Goal: Transaction & Acquisition: Download file/media

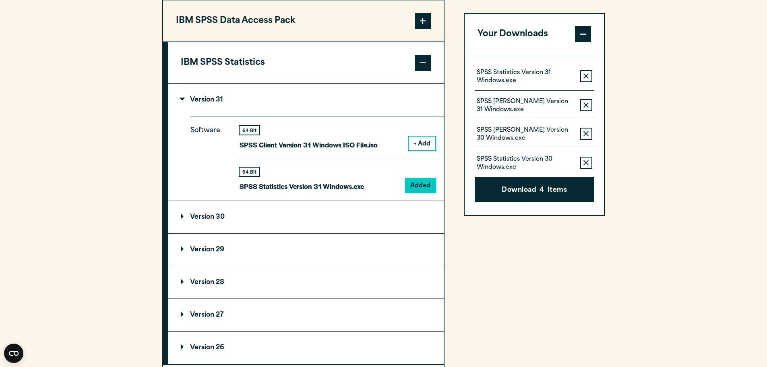
scroll to position [725, 0]
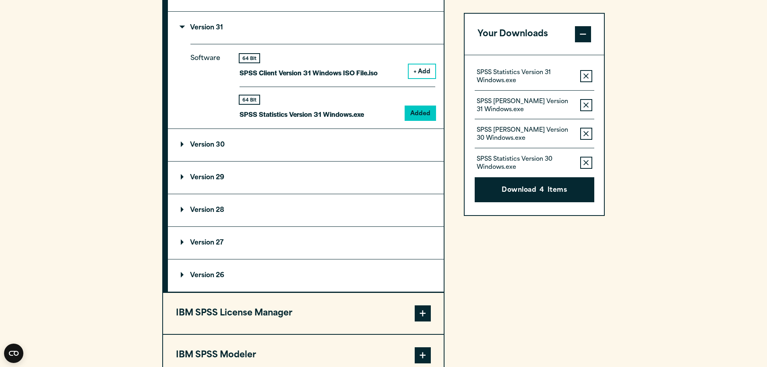
click at [182, 149] on summary "Version 30" at bounding box center [306, 145] width 276 height 32
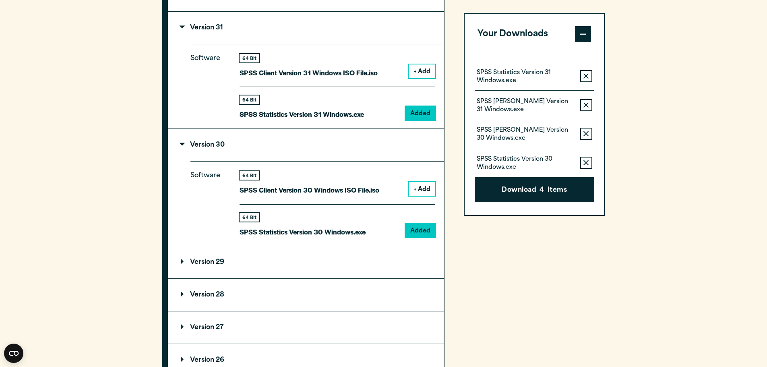
click at [190, 281] on summary "Version 28" at bounding box center [306, 295] width 276 height 32
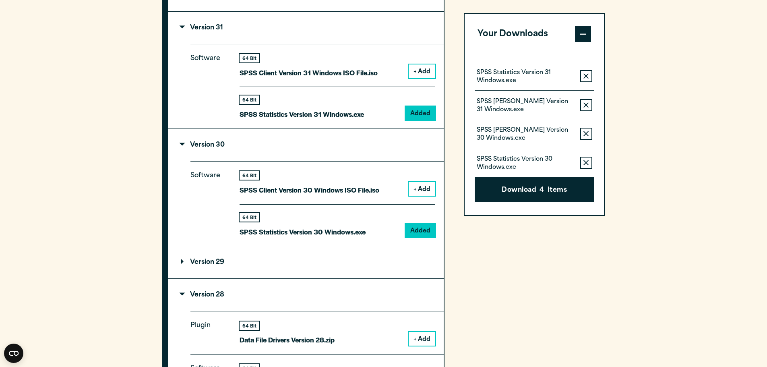
click at [185, 294] on p "Version 28" at bounding box center [202, 295] width 43 height 6
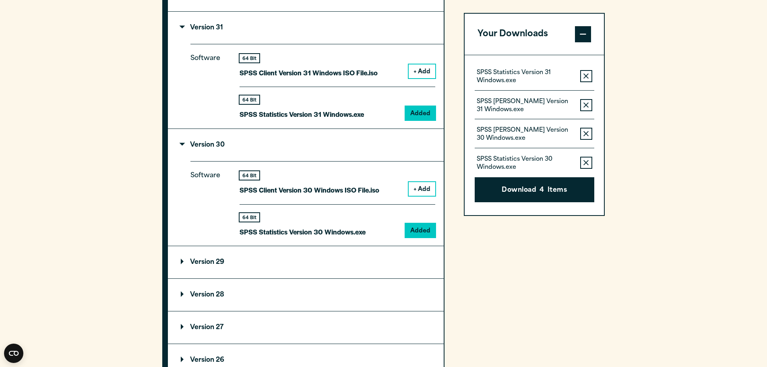
click at [187, 266] on summary "Version 29" at bounding box center [306, 262] width 276 height 32
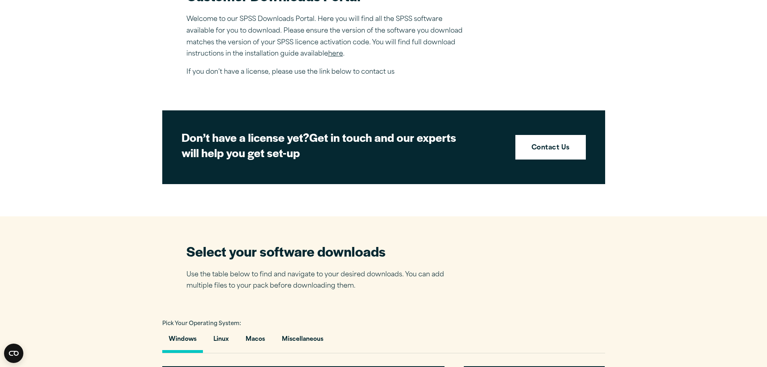
scroll to position [362, 0]
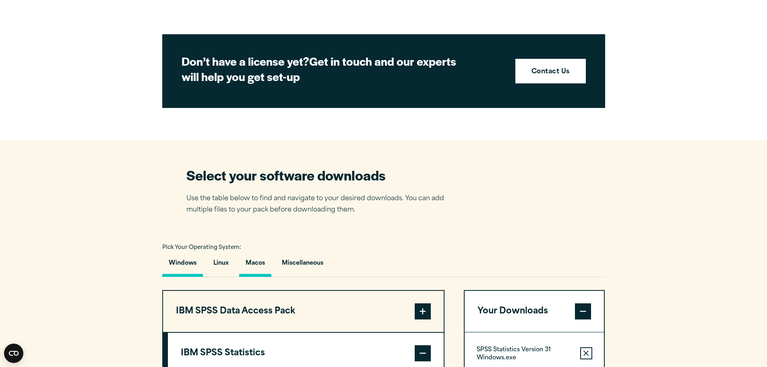
click at [261, 263] on button "Macos" at bounding box center [255, 265] width 32 height 23
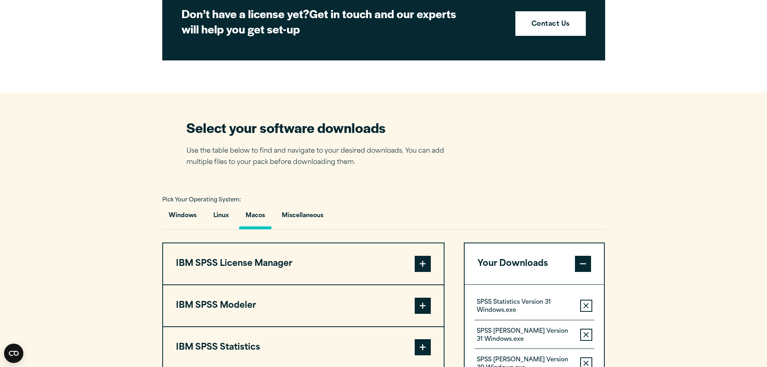
scroll to position [483, 0]
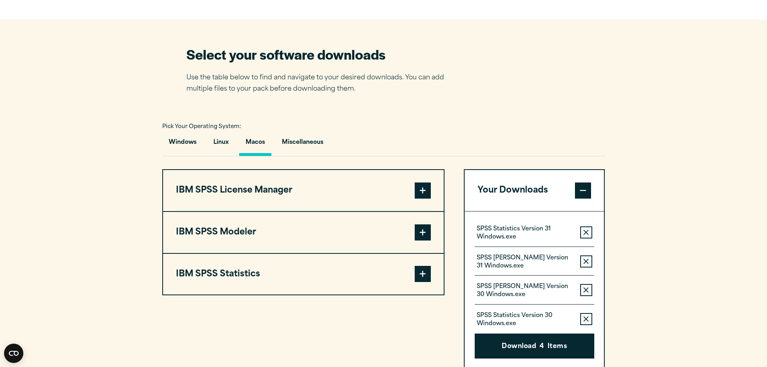
click at [586, 231] on icon "button" at bounding box center [585, 233] width 5 height 6
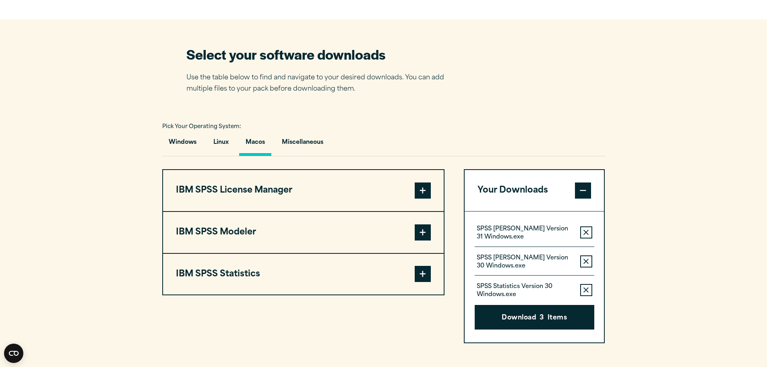
click at [586, 231] on icon "button" at bounding box center [585, 233] width 5 height 6
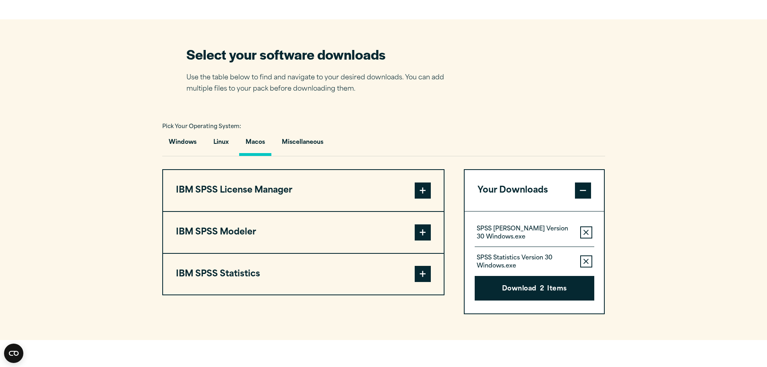
click at [586, 231] on icon "button" at bounding box center [585, 233] width 5 height 6
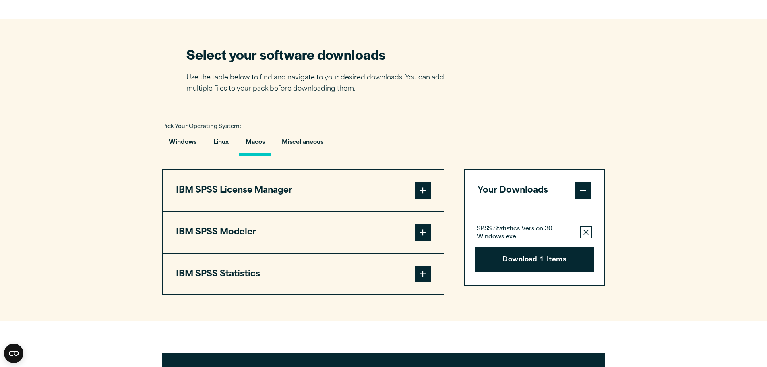
click at [586, 231] on icon "button" at bounding box center [585, 233] width 5 height 6
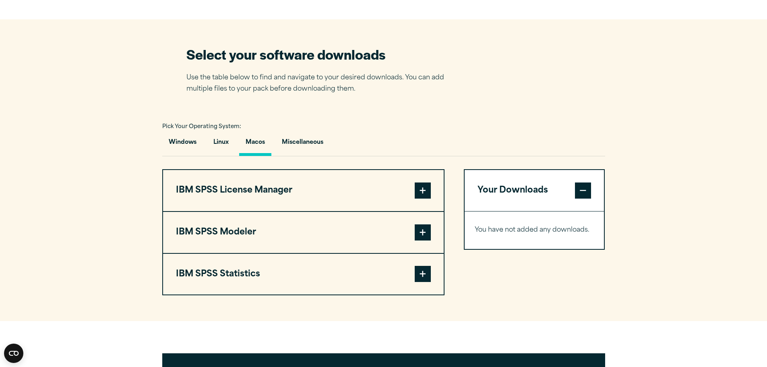
click at [427, 269] on span at bounding box center [423, 274] width 16 height 16
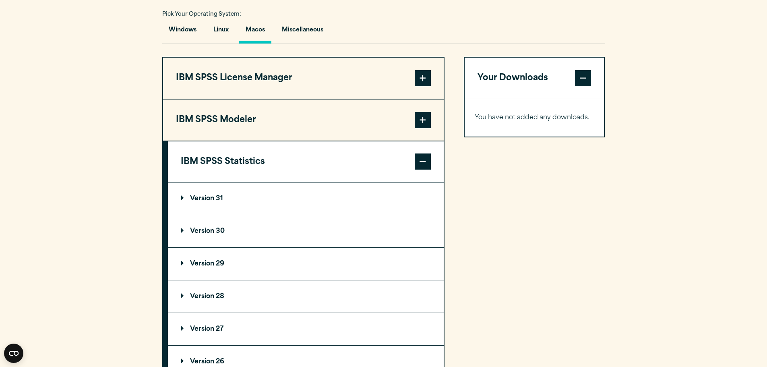
scroll to position [604, 0]
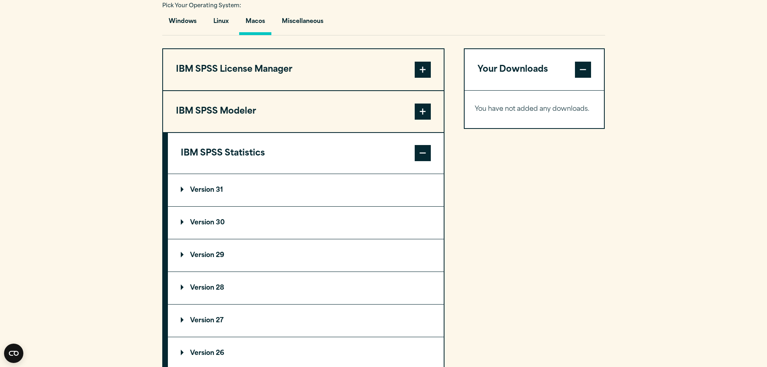
click at [213, 222] on p "Version 30" at bounding box center [203, 222] width 44 height 6
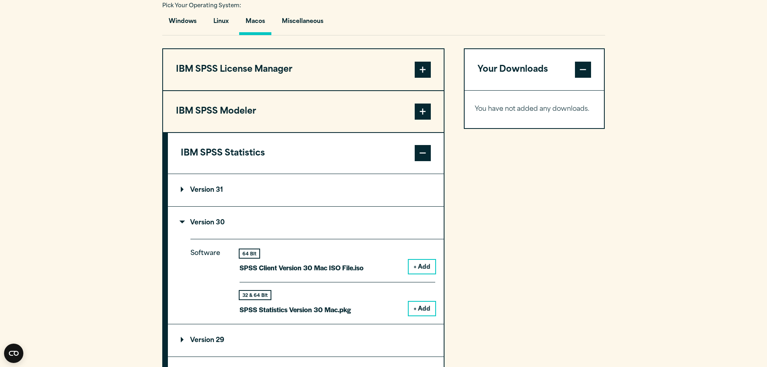
click at [418, 306] on button "+ Add" at bounding box center [422, 309] width 27 height 14
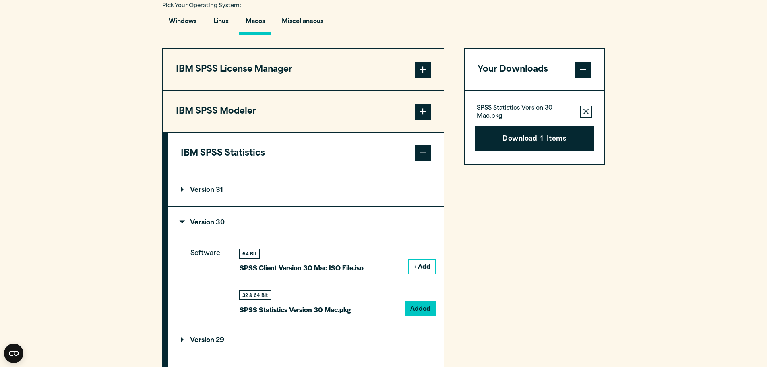
click at [188, 190] on p "Version 31" at bounding box center [202, 190] width 42 height 6
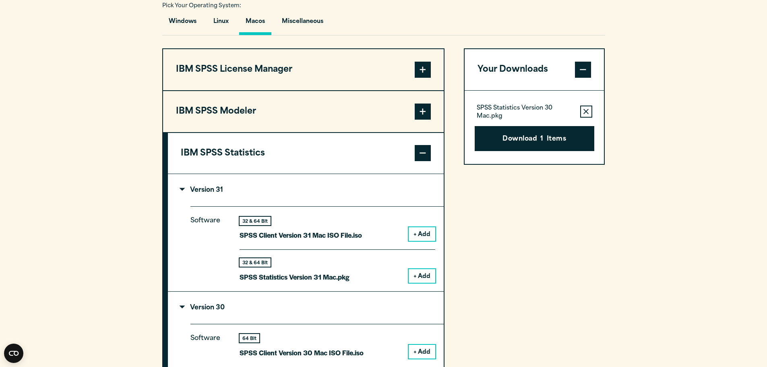
click at [421, 274] on button "+ Add" at bounding box center [422, 276] width 27 height 14
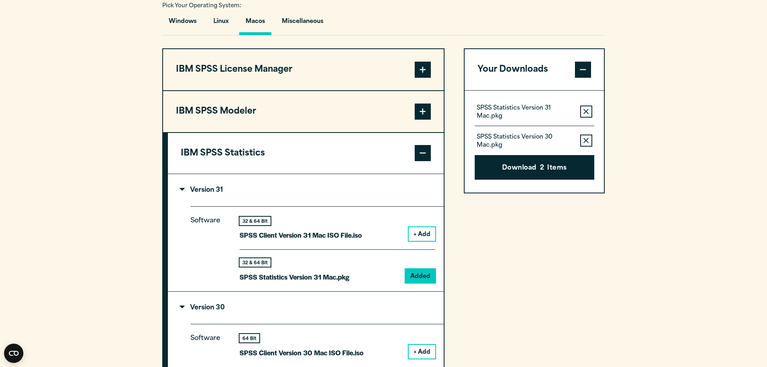
click at [425, 153] on span at bounding box center [423, 153] width 16 height 16
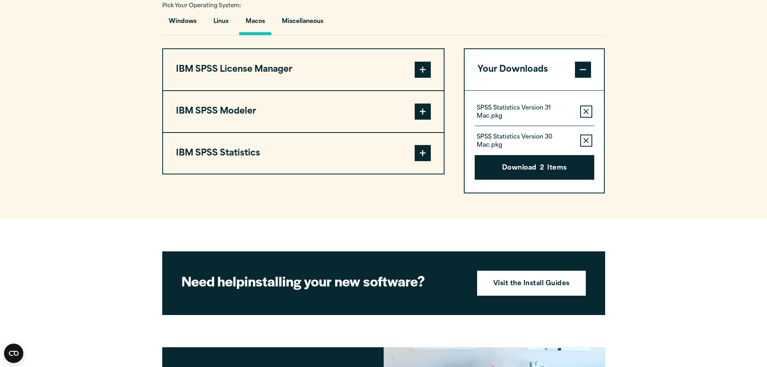
click at [428, 113] on span at bounding box center [423, 111] width 16 height 16
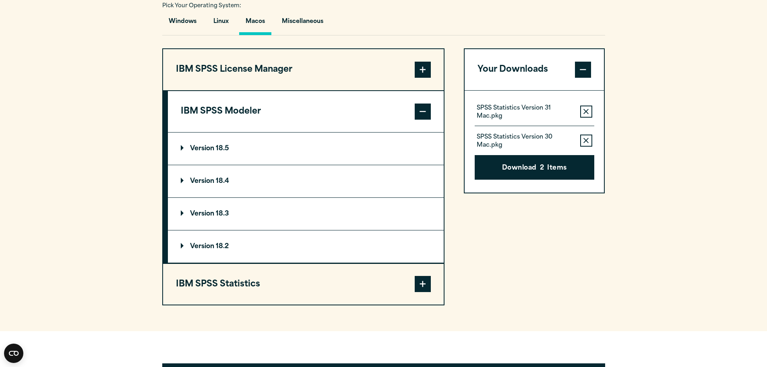
click at [428, 113] on span at bounding box center [423, 111] width 16 height 16
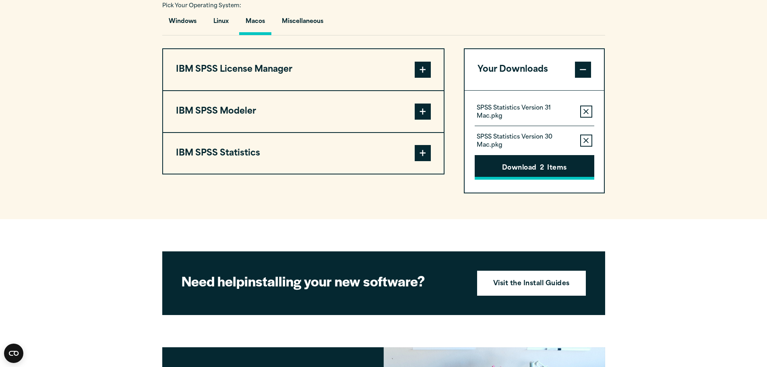
click at [556, 171] on button "Download 2 Items" at bounding box center [535, 167] width 120 height 25
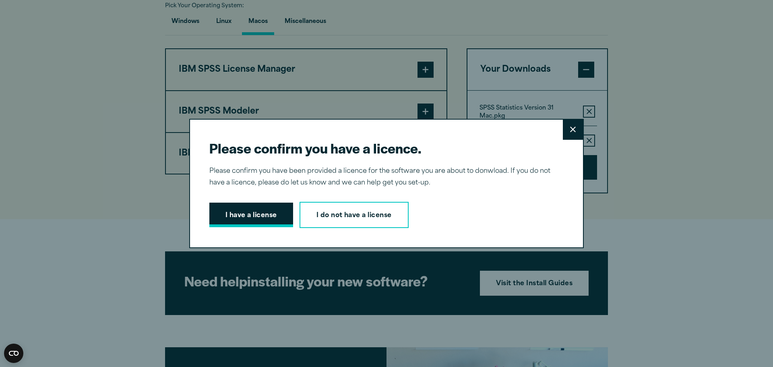
click at [228, 217] on button "I have a license" at bounding box center [251, 215] width 84 height 25
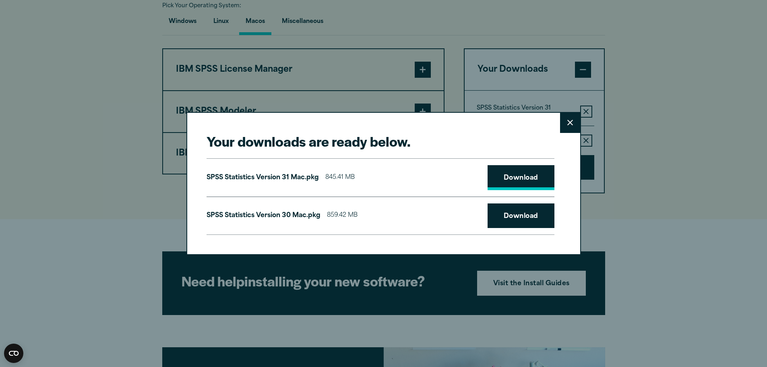
click at [530, 176] on link "Download" at bounding box center [521, 177] width 67 height 25
click at [529, 219] on link "Download" at bounding box center [521, 215] width 67 height 25
click at [564, 124] on button "Close" at bounding box center [570, 123] width 20 height 20
